Goal: Task Accomplishment & Management: Complete application form

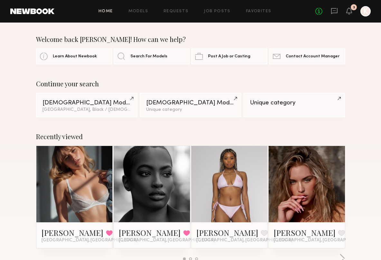
click at [252, 7] on div "Home Models Requests Job Posts Favorites Sign Out No fees up to $5,000 3 K" at bounding box center [212, 11] width 316 height 10
click at [253, 10] on link "Favorites" at bounding box center [258, 11] width 25 height 4
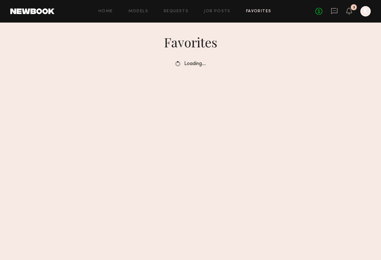
click at [363, 39] on h1 "Favorites" at bounding box center [190, 42] width 381 height 16
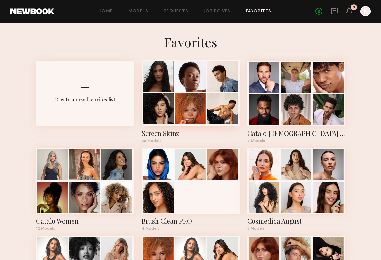
click at [166, 109] on div at bounding box center [158, 108] width 31 height 31
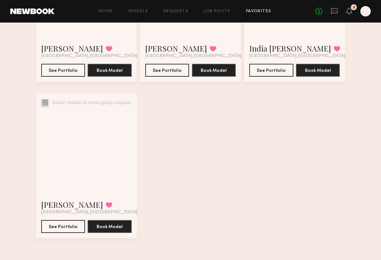
scroll to position [1232, 0]
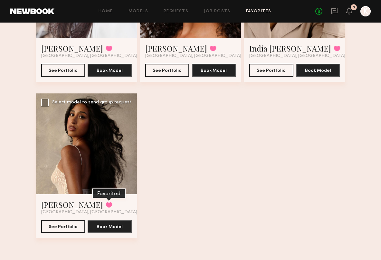
click at [106, 205] on button at bounding box center [109, 205] width 7 height 6
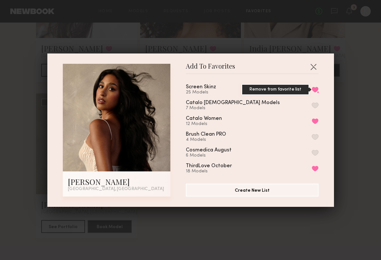
click at [314, 89] on button "Remove from favorite list" at bounding box center [315, 90] width 7 height 6
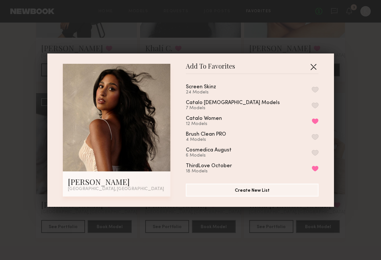
click at [314, 67] on button "button" at bounding box center [313, 67] width 10 height 10
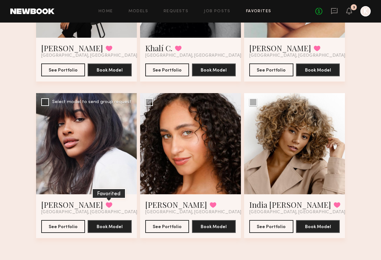
click at [106, 206] on button at bounding box center [109, 205] width 7 height 6
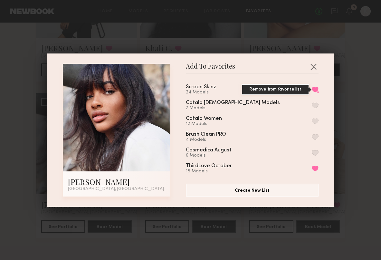
click at [317, 90] on button "Remove from favorite list" at bounding box center [315, 90] width 7 height 6
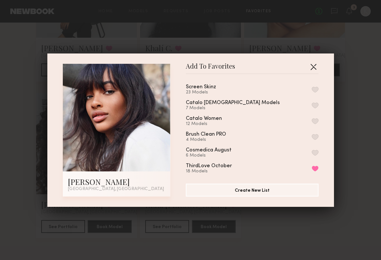
click at [313, 65] on button "button" at bounding box center [313, 67] width 10 height 10
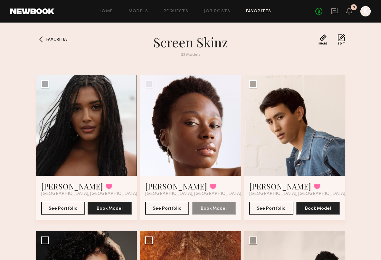
scroll to position [0, 0]
click at [260, 12] on link "Favorites" at bounding box center [258, 11] width 25 height 4
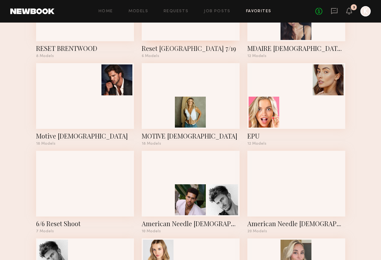
scroll to position [1049, 0]
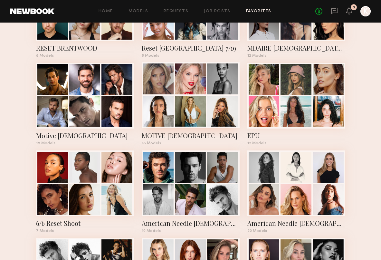
click at [162, 104] on div at bounding box center [158, 111] width 31 height 31
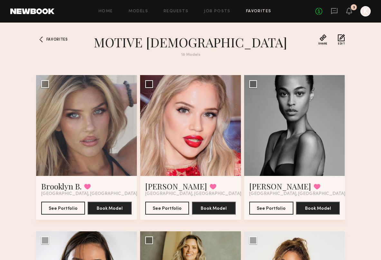
click at [50, 43] on div "Favorites" at bounding box center [50, 49] width 29 height 31
click at [53, 40] on span "Favorites" at bounding box center [57, 40] width 22 height 4
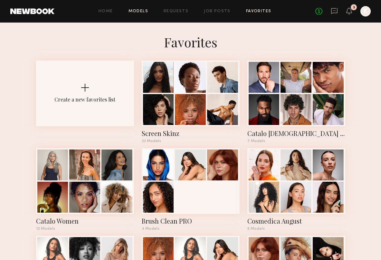
click at [147, 9] on link "Models" at bounding box center [138, 11] width 20 height 4
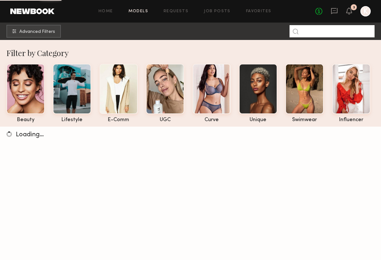
click at [315, 33] on input at bounding box center [331, 31] width 85 height 12
type input "*******"
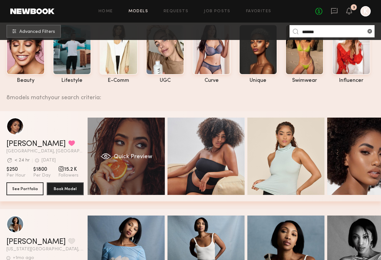
scroll to position [40, 0]
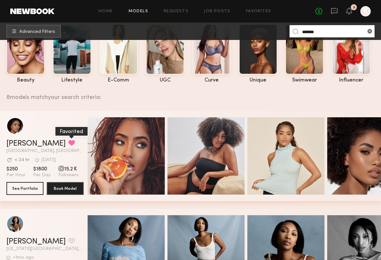
click at [68, 145] on button "grid" at bounding box center [71, 143] width 7 height 6
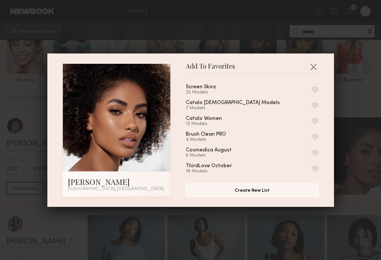
click at [317, 89] on button "button" at bounding box center [315, 90] width 7 height 6
click at [313, 66] on button "button" at bounding box center [313, 67] width 10 height 10
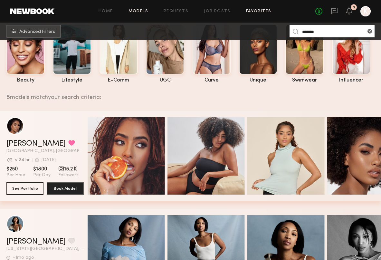
click at [258, 9] on link "Favorites" at bounding box center [258, 11] width 25 height 4
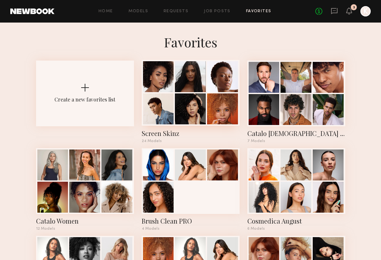
click at [165, 114] on div at bounding box center [158, 108] width 31 height 31
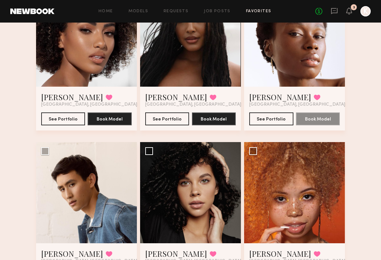
scroll to position [97, 0]
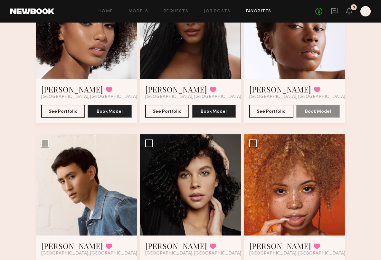
click at [251, 12] on link "Favorites" at bounding box center [258, 11] width 25 height 4
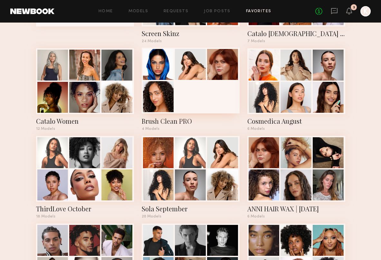
scroll to position [76, 0]
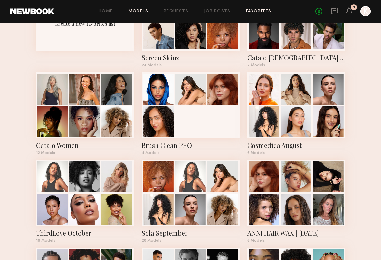
click at [147, 10] on link "Models" at bounding box center [138, 11] width 20 height 4
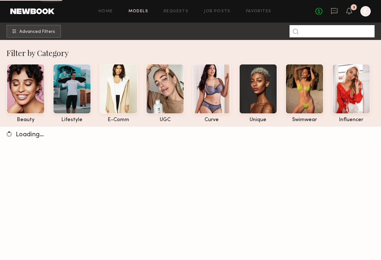
click at [317, 31] on input at bounding box center [331, 31] width 85 height 12
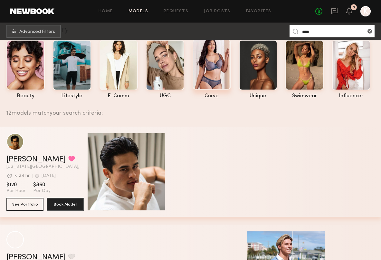
scroll to position [47, 0]
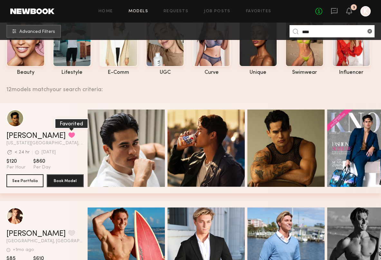
type input "****"
click at [68, 136] on button "grid" at bounding box center [71, 135] width 7 height 6
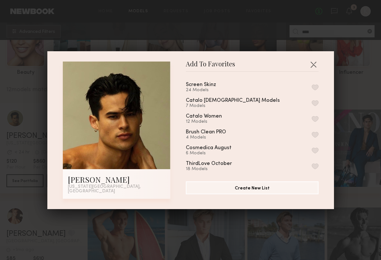
click at [318, 90] on button "button" at bounding box center [315, 87] width 7 height 6
click at [315, 68] on button "button" at bounding box center [313, 64] width 10 height 10
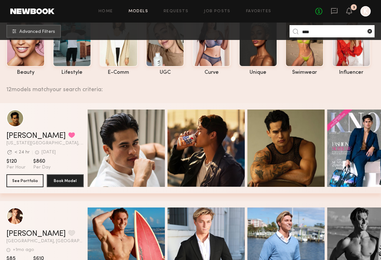
click at [369, 32] on common-icon at bounding box center [369, 31] width 6 height 6
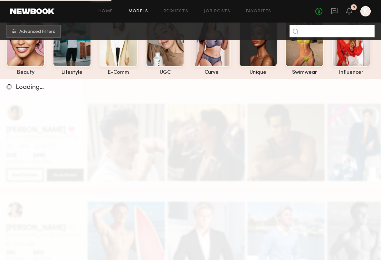
click at [309, 34] on input at bounding box center [331, 31] width 85 height 12
type input "****"
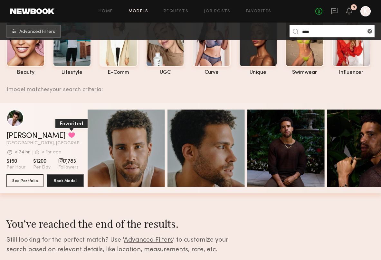
click at [68, 134] on button "grid" at bounding box center [71, 135] width 7 height 6
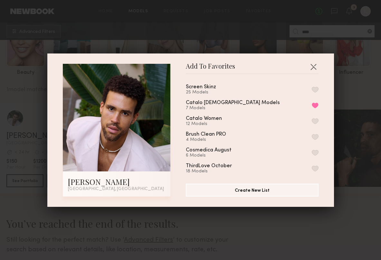
click at [315, 92] on button "button" at bounding box center [315, 90] width 7 height 6
click at [313, 65] on button "button" at bounding box center [313, 67] width 10 height 10
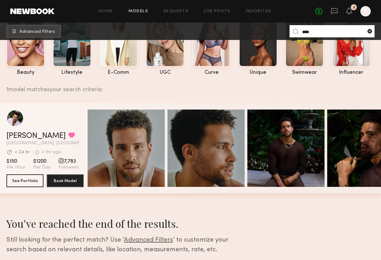
click at [371, 31] on common-icon at bounding box center [369, 31] width 6 height 6
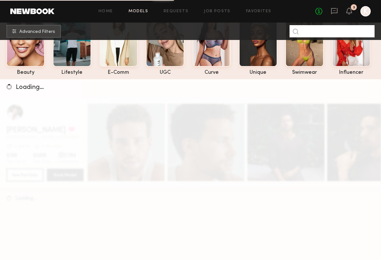
click at [327, 30] on input at bounding box center [331, 31] width 85 height 12
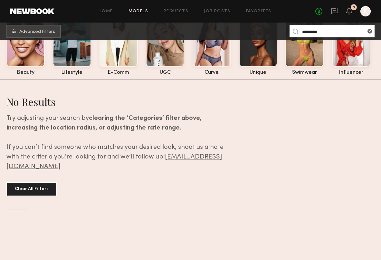
drag, startPoint x: 318, startPoint y: 32, endPoint x: 270, endPoint y: 32, distance: 48.0
click at [270, 32] on nb-browse-subheader "Advanced Filters *********" at bounding box center [190, 31] width 381 height 17
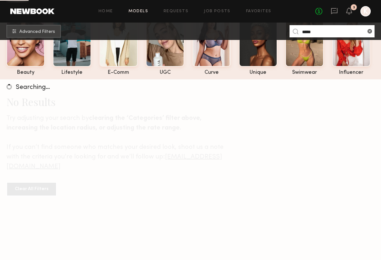
type input "*****"
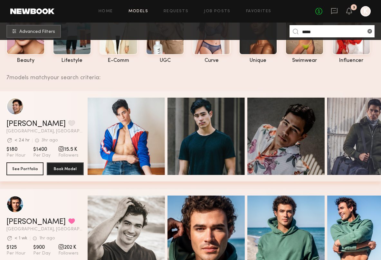
scroll to position [98, 0]
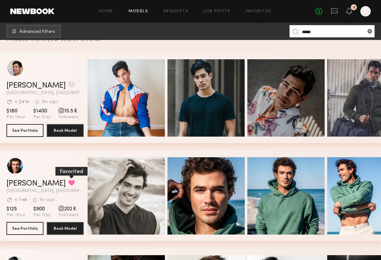
click at [68, 180] on button "grid" at bounding box center [71, 183] width 7 height 6
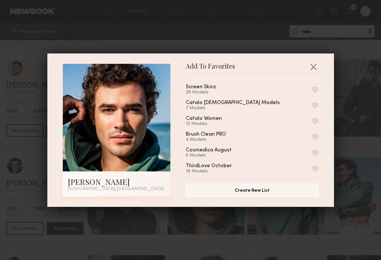
click at [316, 89] on button "button" at bounding box center [315, 90] width 7 height 6
click at [313, 68] on button "button" at bounding box center [313, 67] width 10 height 10
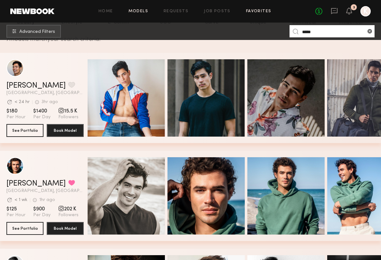
click at [261, 13] on link "Favorites" at bounding box center [258, 11] width 25 height 4
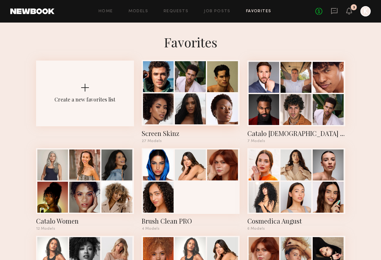
click at [199, 105] on div at bounding box center [190, 108] width 31 height 31
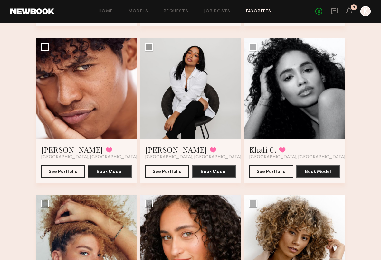
scroll to position [1132, 0]
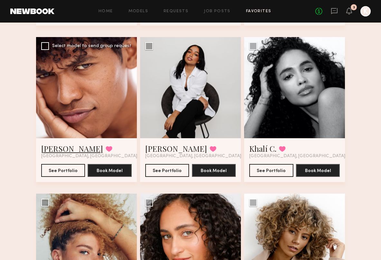
click at [56, 150] on link "Royce V." at bounding box center [72, 148] width 62 height 10
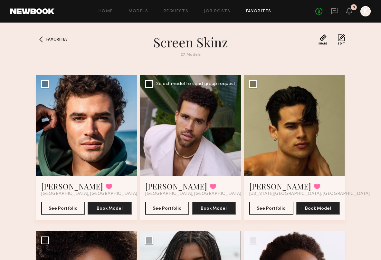
scroll to position [0, 0]
click at [163, 206] on button "See Portfolio" at bounding box center [167, 207] width 44 height 13
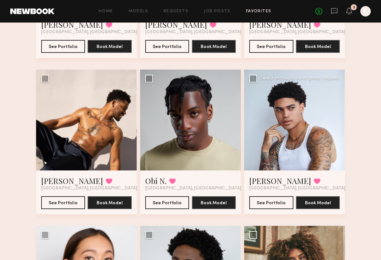
scroll to position [478, 0]
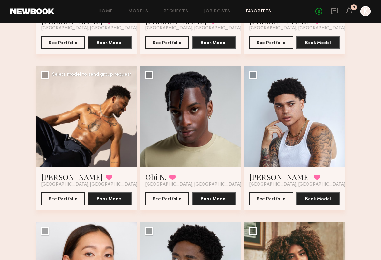
click at [79, 126] on div at bounding box center [86, 116] width 101 height 101
click at [57, 198] on button "See Portfolio" at bounding box center [63, 198] width 44 height 13
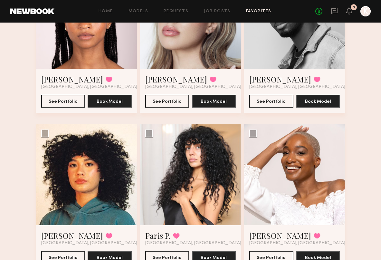
scroll to position [955, 0]
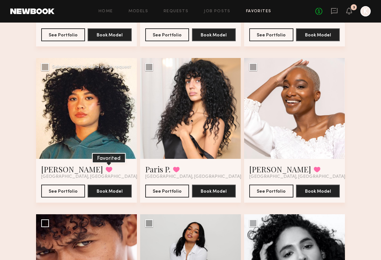
click at [106, 168] on button at bounding box center [109, 169] width 7 height 6
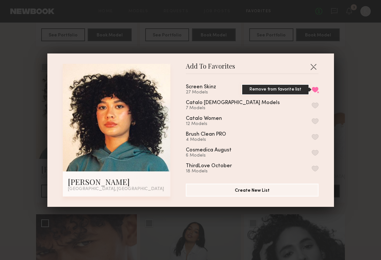
click at [317, 88] on button "Remove from favorite list" at bounding box center [315, 90] width 7 height 6
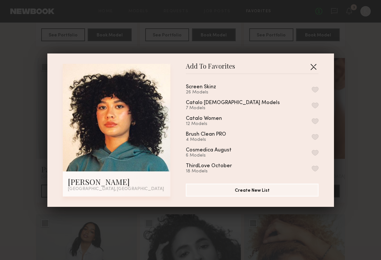
click at [314, 68] on button "button" at bounding box center [313, 67] width 10 height 10
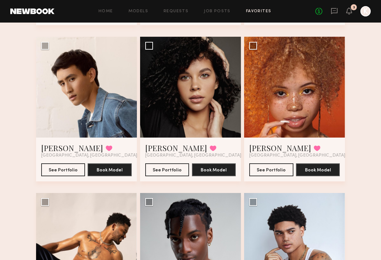
scroll to position [348, 0]
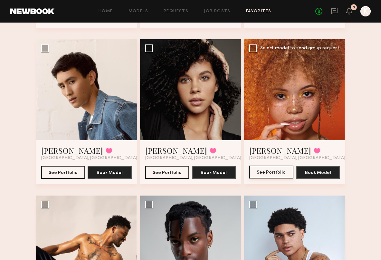
click at [275, 171] on button "See Portfolio" at bounding box center [271, 172] width 44 height 13
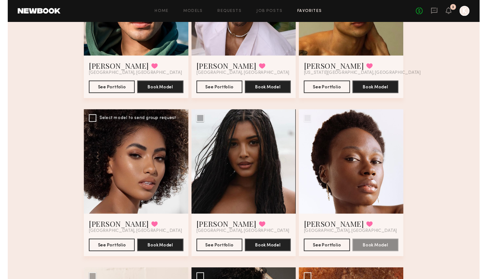
scroll to position [127, 0]
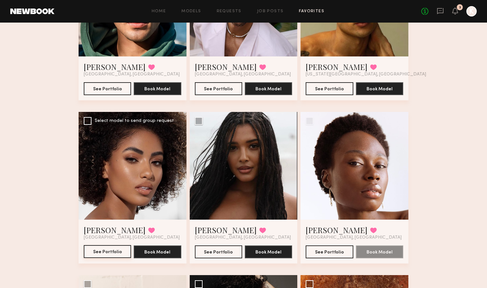
click at [100, 252] on button "See Portfolio" at bounding box center [107, 251] width 47 height 13
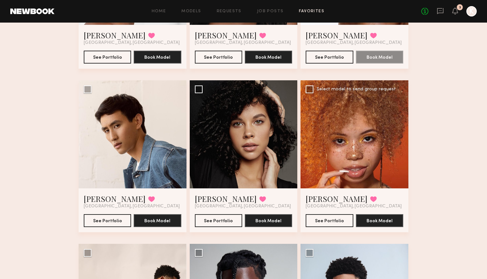
scroll to position [337, 0]
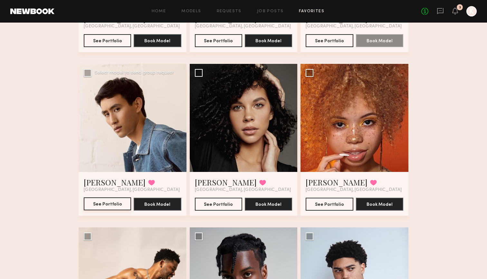
click at [120, 202] on button "See Portfolio" at bounding box center [107, 203] width 47 height 13
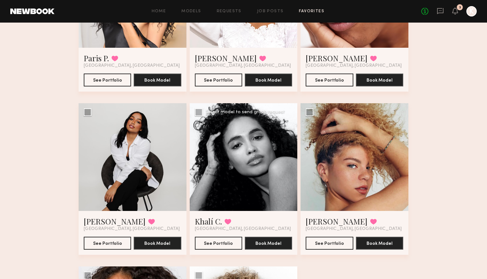
scroll to position [1124, 0]
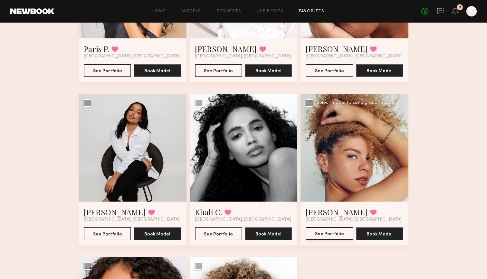
click at [327, 236] on button "See Portfolio" at bounding box center [329, 233] width 47 height 13
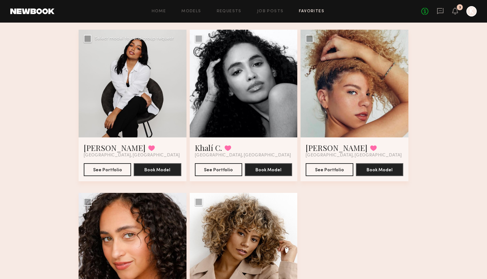
scroll to position [1257, 0]
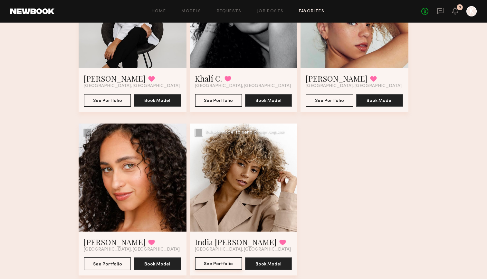
click at [215, 260] on button "See Portfolio" at bounding box center [218, 263] width 47 height 13
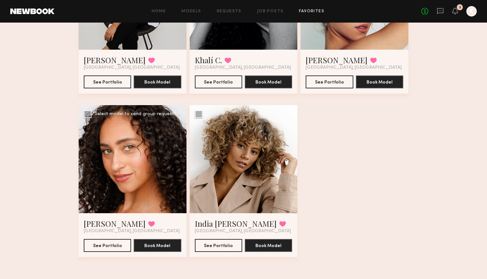
scroll to position [1275, 0]
click at [104, 249] on button "See Portfolio" at bounding box center [107, 244] width 47 height 13
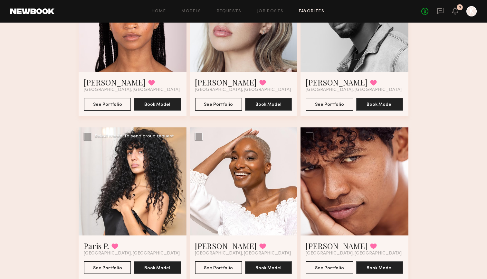
scroll to position [942, 0]
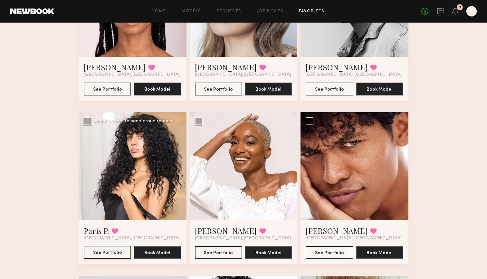
click at [101, 253] on button "See Portfolio" at bounding box center [107, 251] width 47 height 13
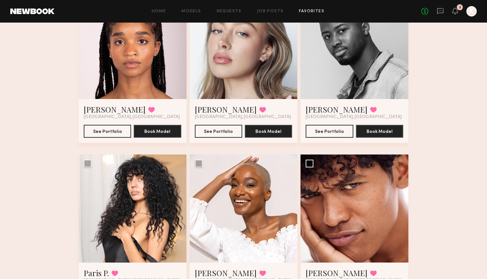
scroll to position [825, 0]
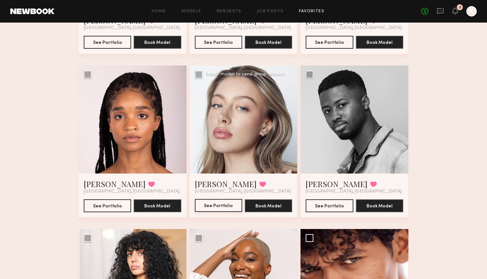
click at [220, 202] on button "See Portfolio" at bounding box center [218, 205] width 47 height 13
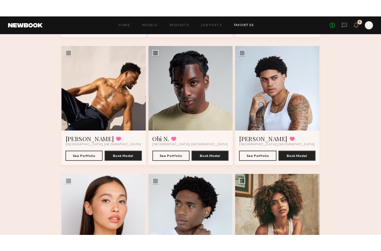
scroll to position [518, 0]
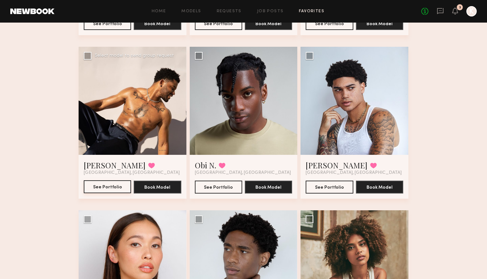
click at [109, 190] on button "See Portfolio" at bounding box center [107, 186] width 47 height 13
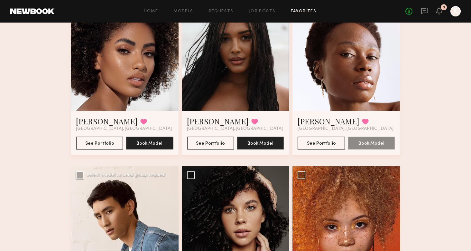
scroll to position [229, 0]
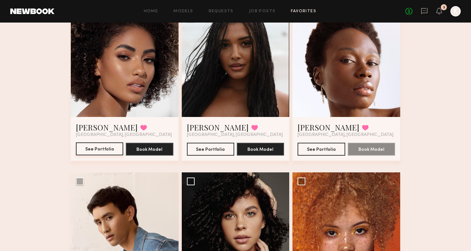
click at [106, 146] on button "See Portfolio" at bounding box center [99, 148] width 47 height 13
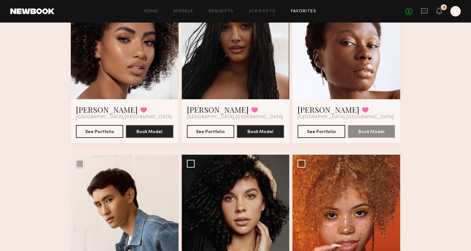
scroll to position [246, 0]
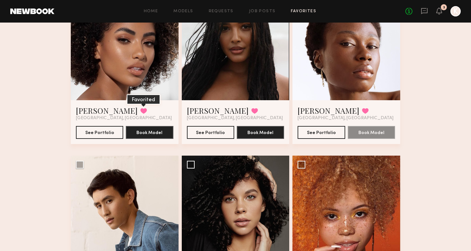
click at [140, 109] on button at bounding box center [143, 111] width 7 height 6
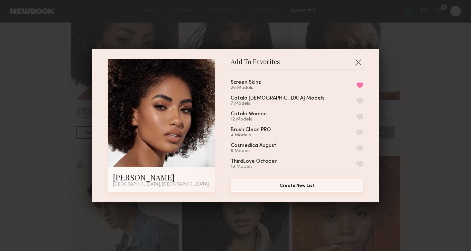
click at [317, 182] on button "Create New List" at bounding box center [297, 185] width 133 height 13
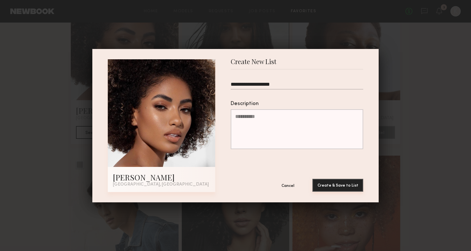
type input "**********"
click at [358, 185] on button "Create & Save to List" at bounding box center [338, 185] width 51 height 13
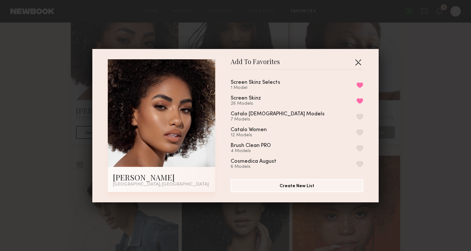
click at [358, 60] on button "button" at bounding box center [358, 62] width 10 height 10
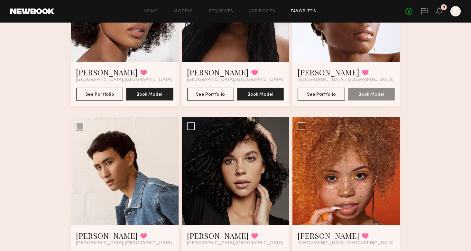
scroll to position [312, 0]
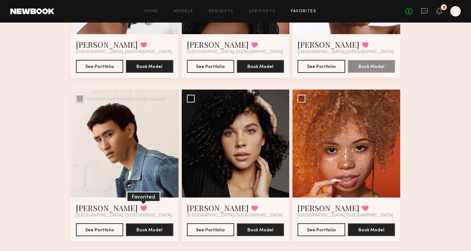
click at [140, 206] on button at bounding box center [143, 208] width 7 height 6
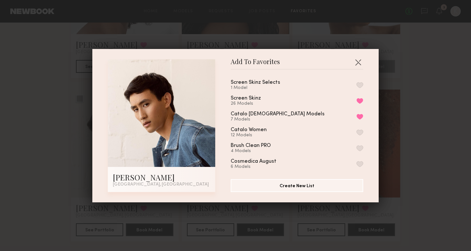
click at [362, 87] on button "button" at bounding box center [360, 85] width 7 height 6
click at [359, 62] on button "button" at bounding box center [358, 62] width 10 height 10
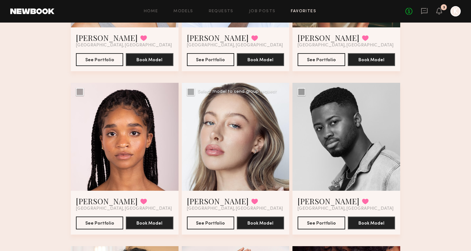
scroll to position [814, 0]
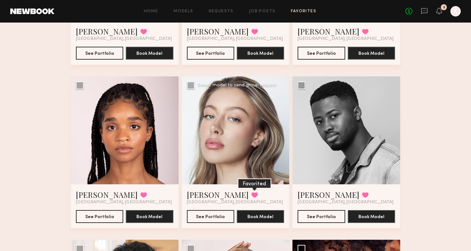
click at [251, 196] on button at bounding box center [254, 195] width 7 height 6
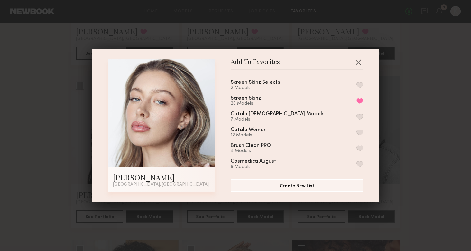
click at [358, 85] on button "button" at bounding box center [360, 85] width 7 height 6
click at [359, 57] on button "button" at bounding box center [358, 62] width 10 height 10
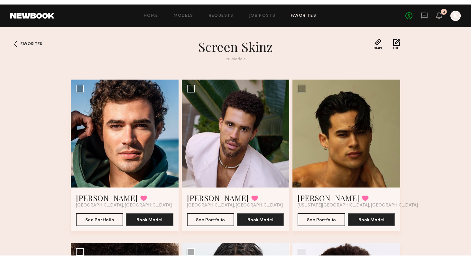
scroll to position [0, 0]
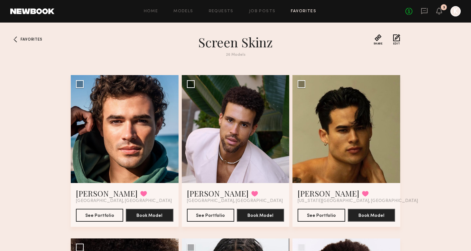
click at [305, 9] on div "Home Models Requests Job Posts Favorites Sign Out No fees up to $5,000 3 K" at bounding box center [257, 11] width 407 height 10
click at [305, 10] on link "Favorites" at bounding box center [303, 11] width 25 height 4
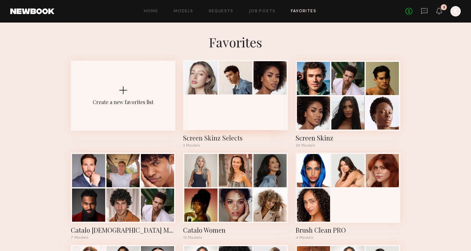
click at [216, 131] on div "Screen Skinz Selects 3 Models" at bounding box center [235, 104] width 105 height 87
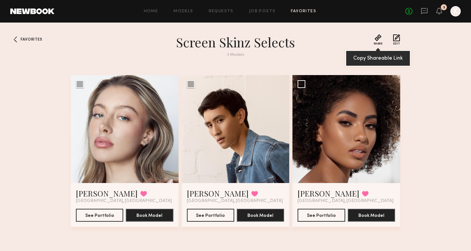
click at [380, 40] on button "Share" at bounding box center [378, 39] width 9 height 11
click at [210, 214] on button "See Portfolio" at bounding box center [210, 214] width 47 height 13
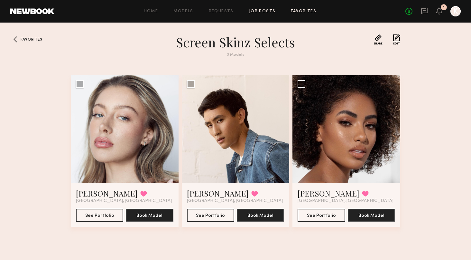
click at [262, 11] on link "Job Posts" at bounding box center [262, 11] width 27 height 4
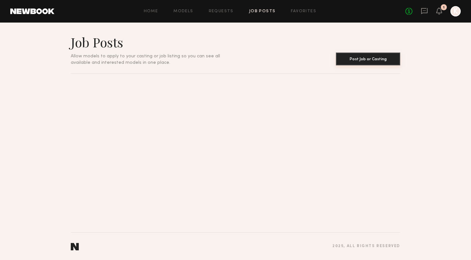
click at [373, 59] on button "Post Job or Casting" at bounding box center [368, 58] width 64 height 13
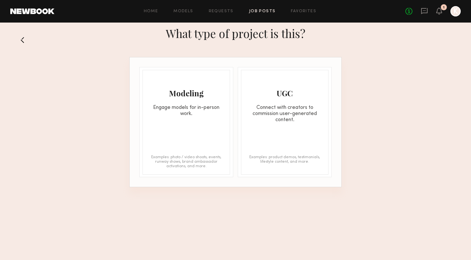
click at [191, 82] on div "Modeling Engage models for in-person work." at bounding box center [186, 93] width 87 height 47
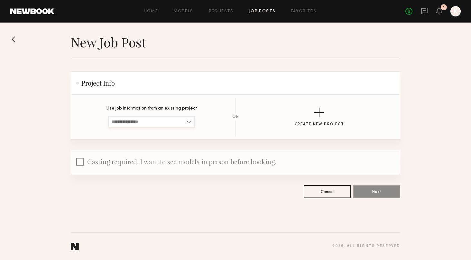
click at [141, 120] on input at bounding box center [152, 122] width 87 height 12
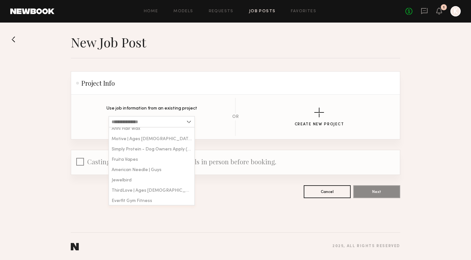
scroll to position [86, 0]
click at [132, 151] on span "Simply Protein - Dog Owners Apply (Show Us Your Pups!)" at bounding box center [152, 149] width 80 height 5
type input "**********"
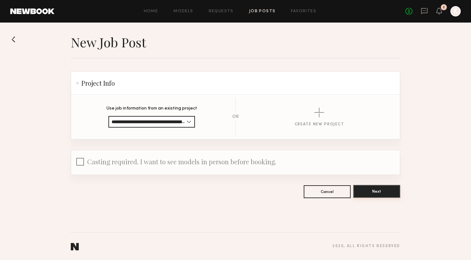
click at [365, 190] on button "Next" at bounding box center [377, 191] width 47 height 13
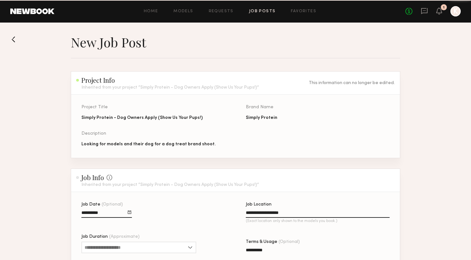
scroll to position [242, 0]
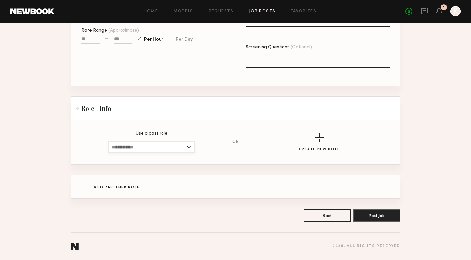
click at [156, 146] on input at bounding box center [152, 147] width 87 height 12
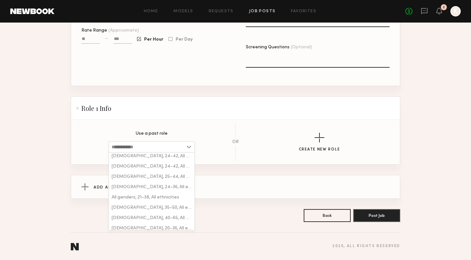
scroll to position [428, 0]
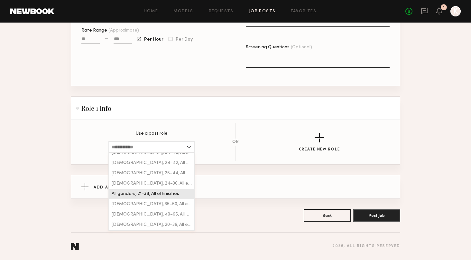
click at [160, 197] on div "All genders, 21–38, All ethnicities" at bounding box center [151, 194] width 85 height 10
type input "**********"
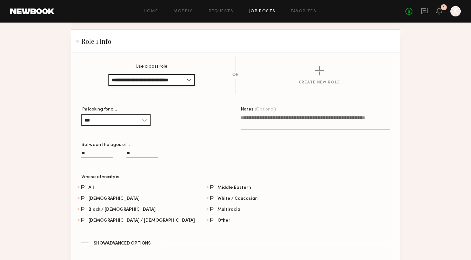
scroll to position [311, 0]
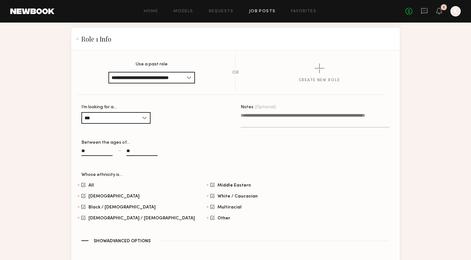
click at [262, 121] on textarea "Notes (Optional)" at bounding box center [315, 119] width 149 height 15
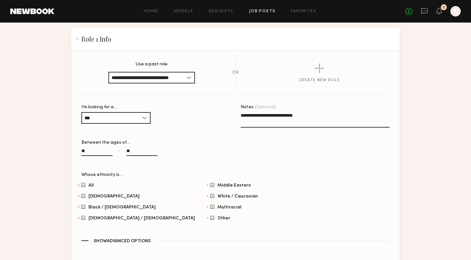
click at [299, 118] on textarea "**********" at bounding box center [315, 119] width 149 height 15
click at [299, 116] on textarea "**********" at bounding box center [315, 119] width 149 height 15
click at [337, 117] on textarea "**********" at bounding box center [315, 119] width 149 height 15
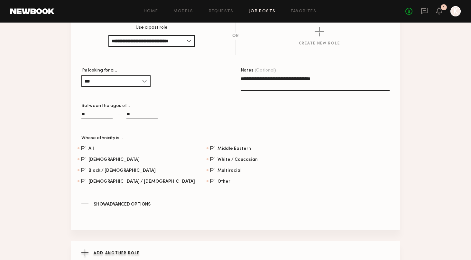
scroll to position [338, 0]
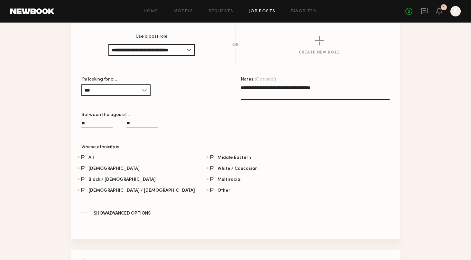
type textarea "**********"
click at [138, 127] on input "**" at bounding box center [142, 124] width 31 height 7
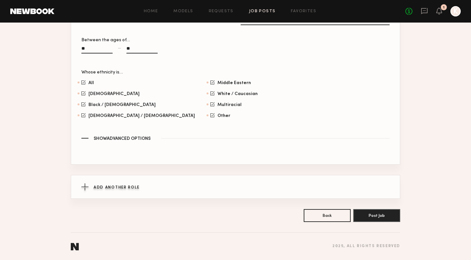
scroll to position [413, 0]
type input "**"
click at [360, 213] on button "Post Job" at bounding box center [377, 215] width 47 height 13
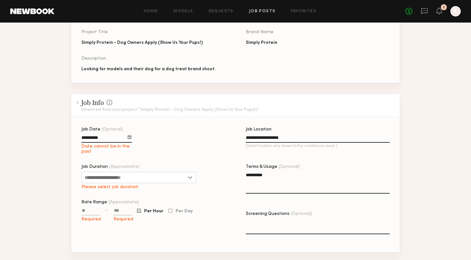
scroll to position [78, 0]
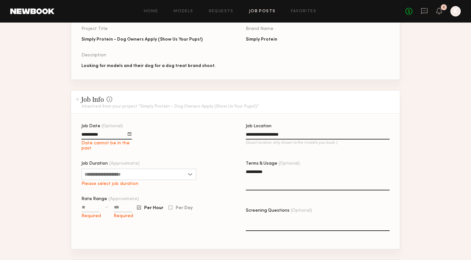
click at [131, 133] on div at bounding box center [130, 134] width 4 height 4
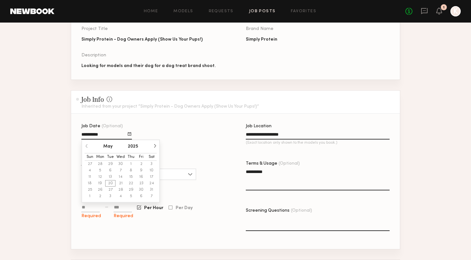
click at [155, 147] on button "button" at bounding box center [155, 146] width 4 height 4
click at [108, 147] on button "June" at bounding box center [107, 146] width 9 height 5
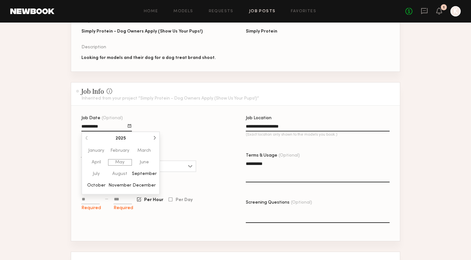
click at [145, 175] on button "September" at bounding box center [144, 174] width 25 height 6
click at [120, 173] on button "24" at bounding box center [121, 175] width 10 height 6
type input "**********"
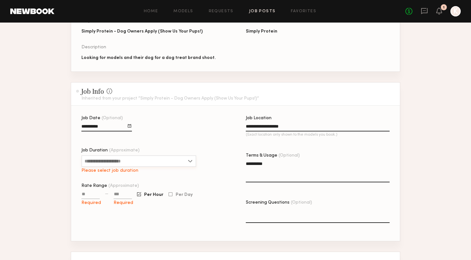
click at [132, 159] on input "Job Duration (Approximate)" at bounding box center [138, 161] width 115 height 12
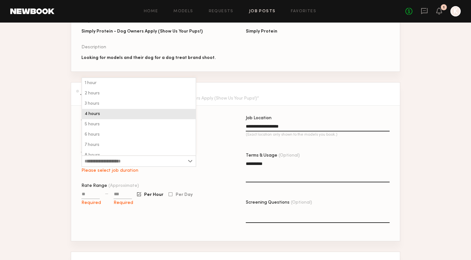
click at [111, 115] on div "4 hours" at bounding box center [139, 114] width 114 height 10
type input "*******"
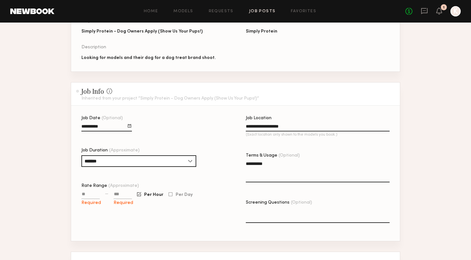
click at [88, 194] on input "Rate Range (Approximate)" at bounding box center [90, 195] width 18 height 7
type input "****"
click at [116, 194] on input at bounding box center [123, 195] width 18 height 7
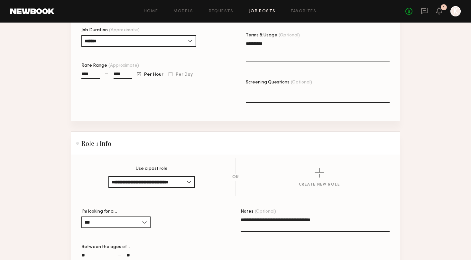
scroll to position [207, 0]
type input "****"
drag, startPoint x: 338, startPoint y: 219, endPoint x: 240, endPoint y: 218, distance: 97.6
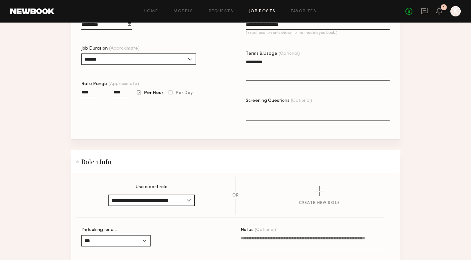
scroll to position [176, 0]
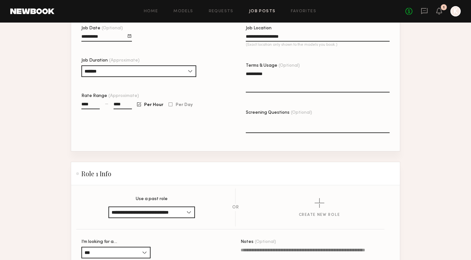
click at [272, 128] on textarea "Screening Questions (Optional)" at bounding box center [318, 125] width 144 height 15
paste textarea "**********"
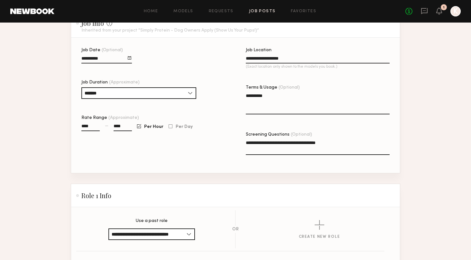
scroll to position [138, 0]
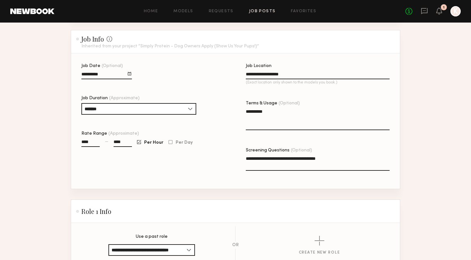
type textarea "**********"
click at [271, 111] on textarea "**********" at bounding box center [318, 119] width 144 height 22
drag, startPoint x: 254, startPoint y: 112, endPoint x: 264, endPoint y: 115, distance: 10.6
click at [254, 112] on textarea "**********" at bounding box center [318, 119] width 144 height 22
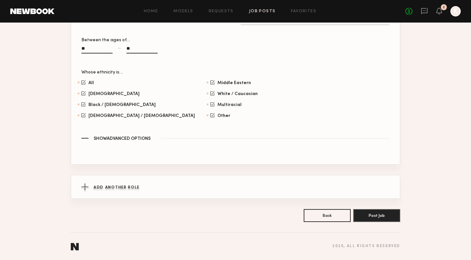
scroll to position [413, 0]
type textarea "**********"
click at [369, 212] on button "Post Job" at bounding box center [377, 215] width 47 height 13
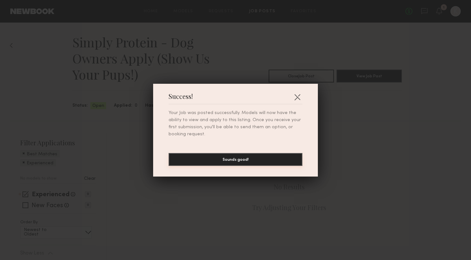
click at [283, 162] on button "Sounds good!" at bounding box center [236, 159] width 134 height 13
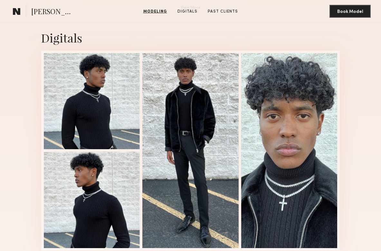
scroll to position [600, 0]
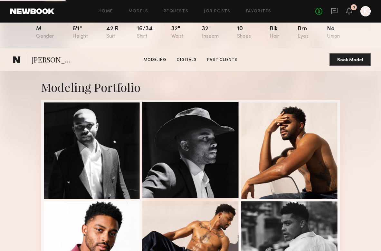
scroll to position [179, 0]
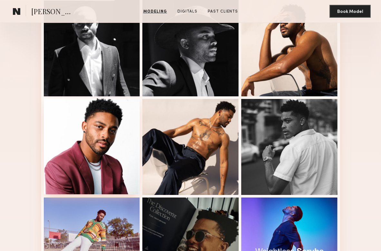
click at [128, 142] on div at bounding box center [92, 146] width 96 height 96
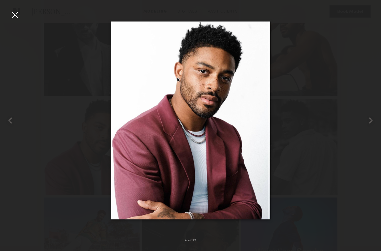
click at [15, 15] on div at bounding box center [15, 15] width 10 height 10
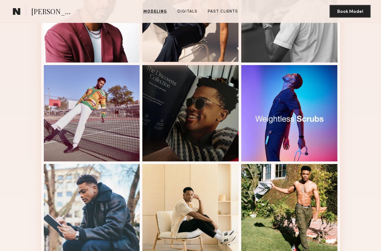
scroll to position [311, 0]
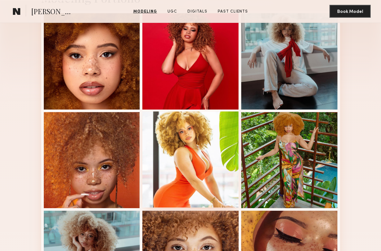
scroll to position [328, 0]
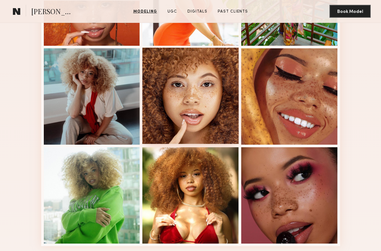
click at [207, 110] on div at bounding box center [190, 96] width 96 height 96
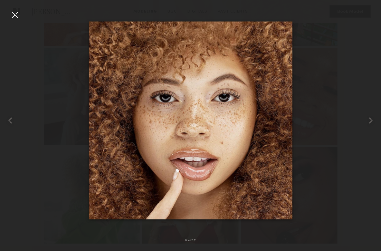
click at [16, 16] on div at bounding box center [15, 15] width 10 height 10
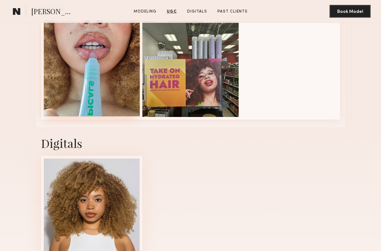
scroll to position [886, 0]
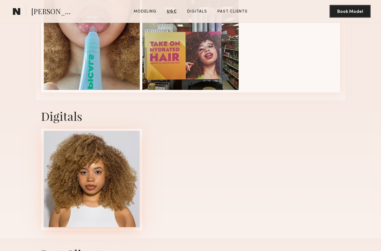
click at [109, 145] on div at bounding box center [92, 179] width 96 height 96
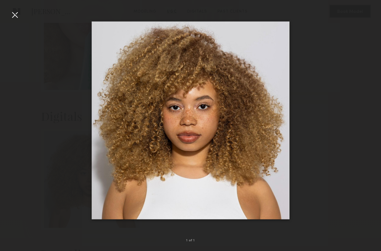
click at [15, 18] on div at bounding box center [15, 15] width 10 height 10
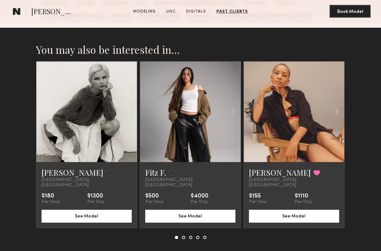
scroll to position [1167, 0]
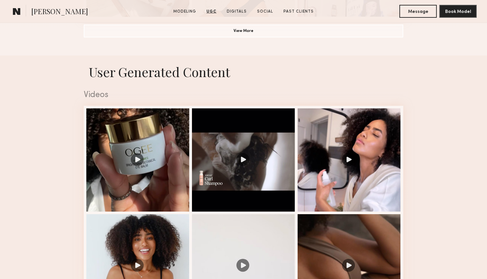
scroll to position [574, 0]
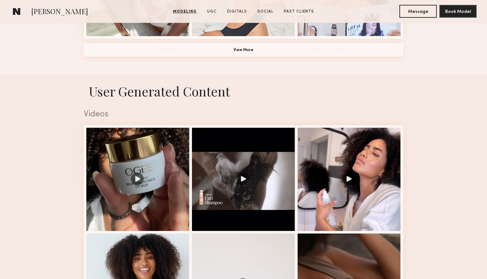
click at [214, 53] on button "View More" at bounding box center [243, 49] width 319 height 13
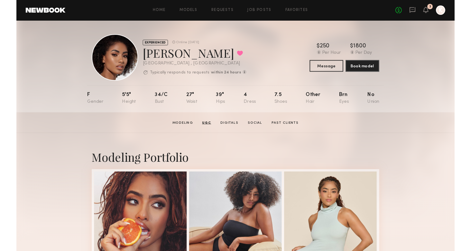
scroll to position [0, 0]
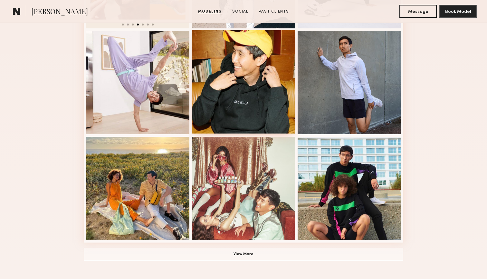
scroll to position [369, 0]
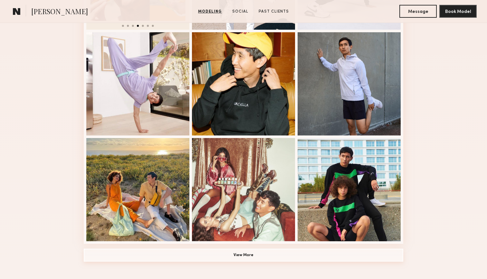
click at [216, 255] on button "View More" at bounding box center [243, 254] width 319 height 13
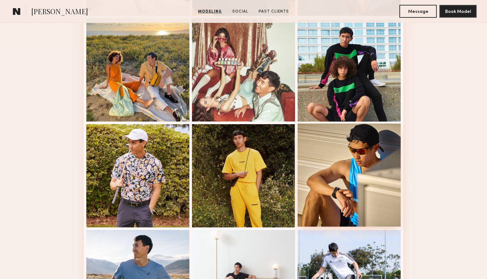
scroll to position [384, 0]
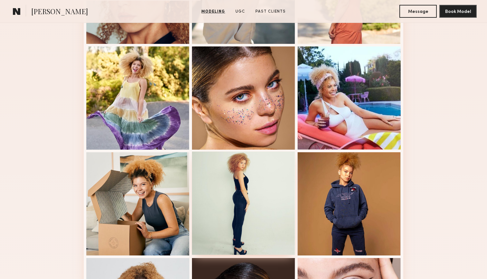
scroll to position [251, 0]
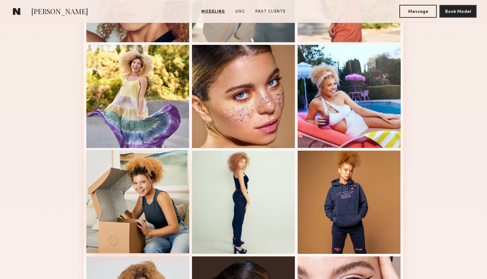
click at [156, 179] on div at bounding box center [137, 201] width 103 height 103
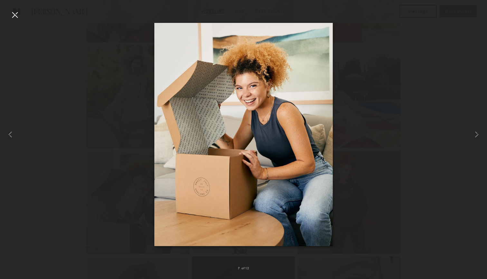
click at [15, 15] on div at bounding box center [15, 15] width 10 height 10
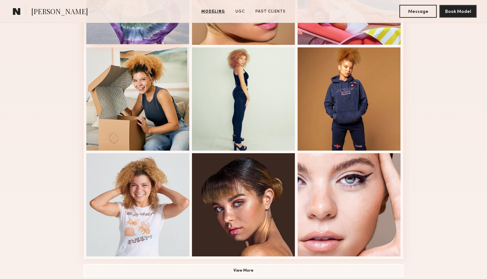
scroll to position [367, 0]
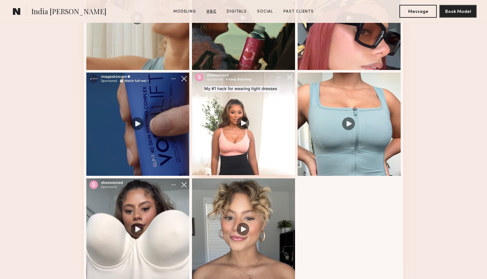
scroll to position [734, 0]
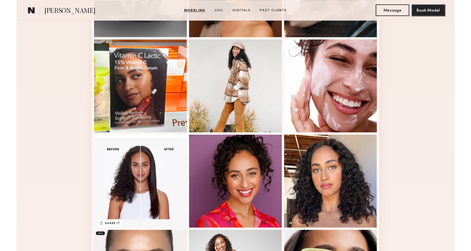
scroll to position [259, 0]
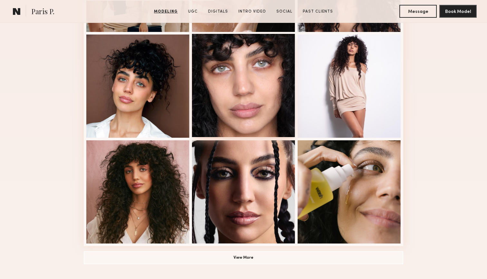
scroll to position [369, 0]
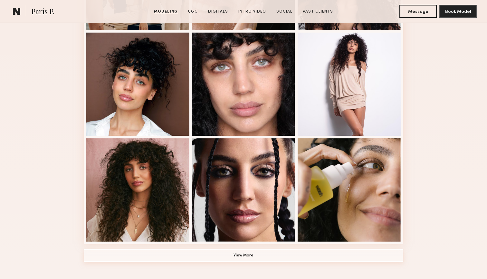
click at [233, 257] on button "View More" at bounding box center [243, 255] width 319 height 13
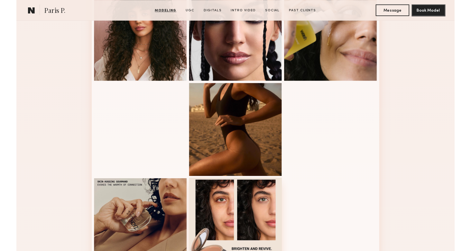
scroll to position [516, 0]
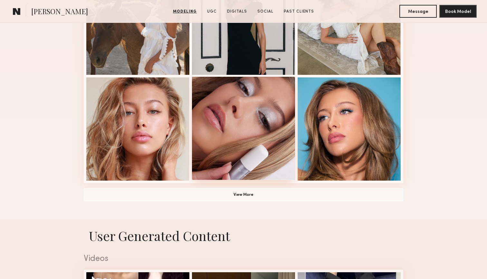
scroll to position [430, 0]
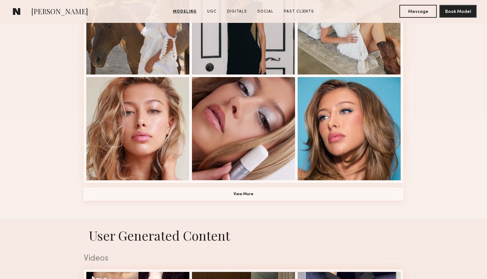
click at [230, 196] on button "View More" at bounding box center [243, 193] width 319 height 13
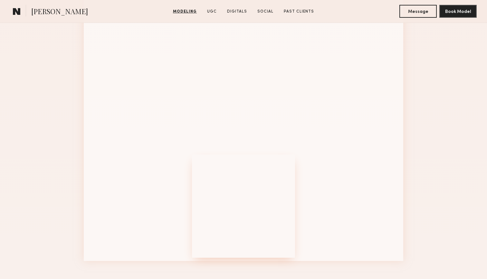
scroll to position [773, 0]
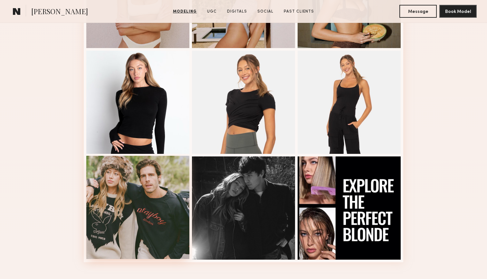
click at [144, 217] on div at bounding box center [137, 207] width 103 height 103
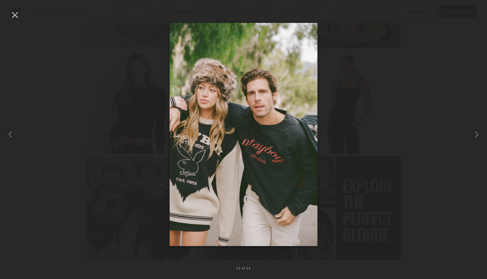
click at [18, 18] on div at bounding box center [15, 15] width 10 height 10
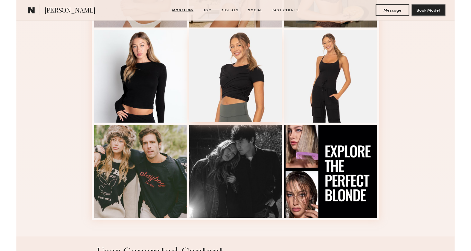
scroll to position [799, 0]
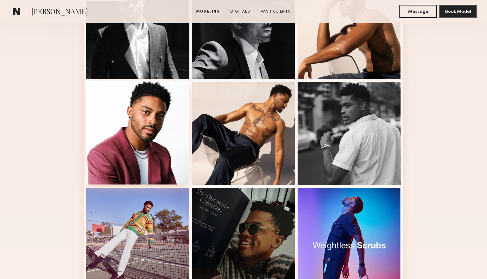
scroll to position [217, 0]
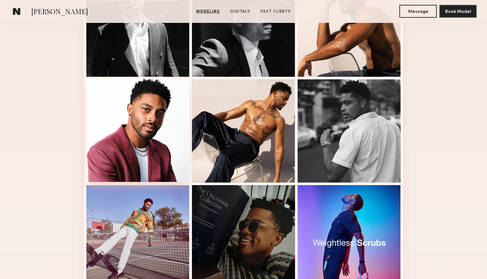
click at [108, 149] on div at bounding box center [137, 130] width 103 height 103
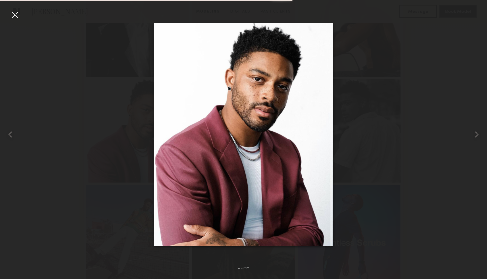
click at [14, 15] on div at bounding box center [15, 15] width 10 height 10
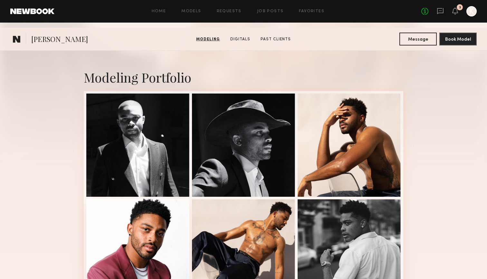
scroll to position [63, 0]
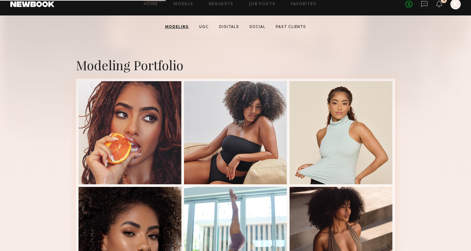
scroll to position [142, 0]
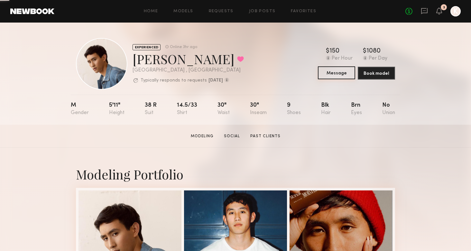
click at [337, 71] on button "Message" at bounding box center [336, 72] width 37 height 13
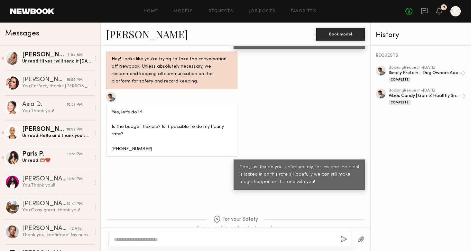
scroll to position [1668, 0]
click at [313, 13] on link "Favorites" at bounding box center [303, 11] width 25 height 4
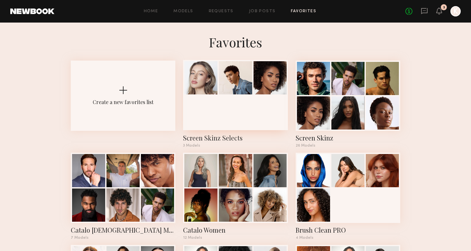
click at [236, 97] on div at bounding box center [235, 95] width 105 height 70
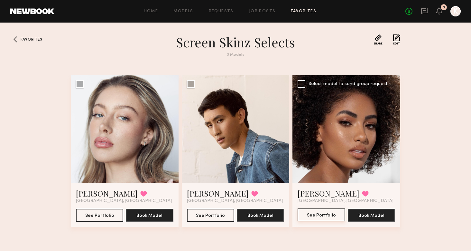
click at [310, 218] on button "See Portfolio" at bounding box center [321, 214] width 47 height 13
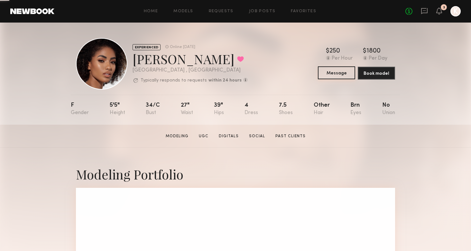
click at [326, 75] on button "Message" at bounding box center [336, 72] width 37 height 13
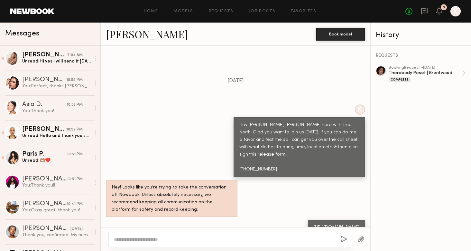
scroll to position [190, 0]
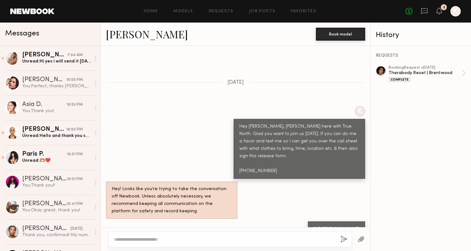
click at [441, 14] on div "3" at bounding box center [440, 11] width 6 height 8
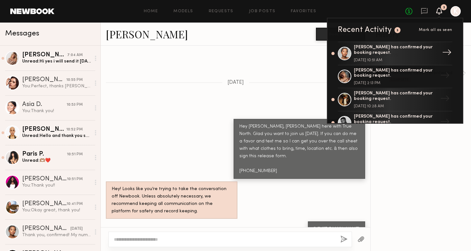
click at [379, 49] on div "Chiamaka A. has confirmed your booking request." at bounding box center [396, 50] width 84 height 11
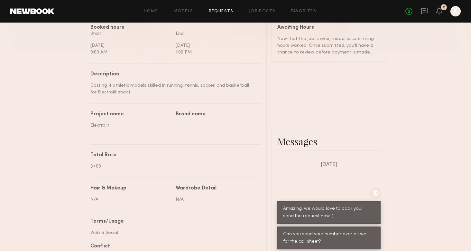
scroll to position [195, 0]
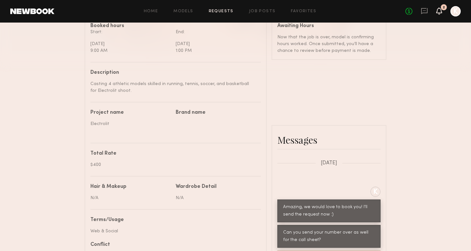
click at [440, 11] on icon at bounding box center [439, 10] width 5 height 5
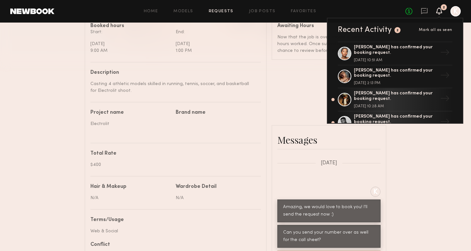
click at [436, 30] on span "Mark all as seen" at bounding box center [435, 30] width 33 height 4
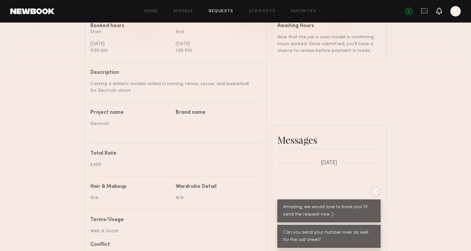
click at [439, 12] on icon at bounding box center [439, 10] width 5 height 5
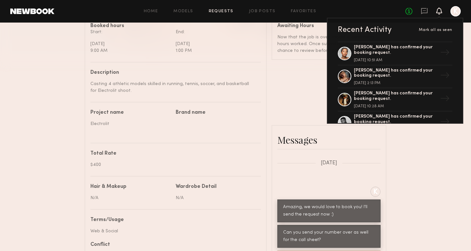
click at [404, 131] on div "Send request Model response Review hours worked Pay model Booking Request Chiam…" at bounding box center [235, 122] width 471 height 578
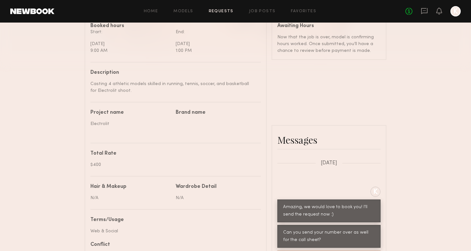
click at [343, 29] on div "Awaiting Hours Now that the job is over, model is confirming hours worked. Once…" at bounding box center [329, 39] width 103 height 31
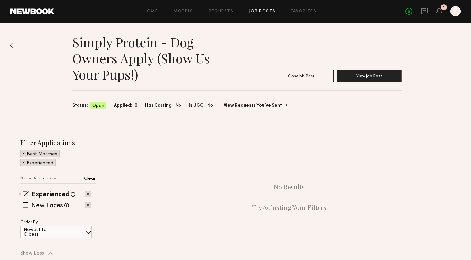
click at [262, 10] on link "Job Posts" at bounding box center [262, 11] width 27 height 4
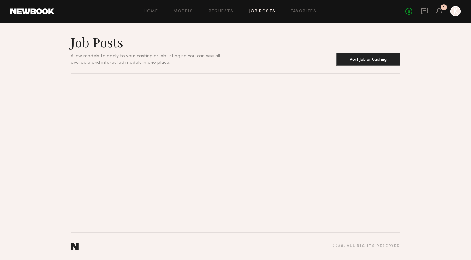
click at [260, 9] on link "Job Posts" at bounding box center [262, 11] width 27 height 4
